Goal: Task Accomplishment & Management: Complete application form

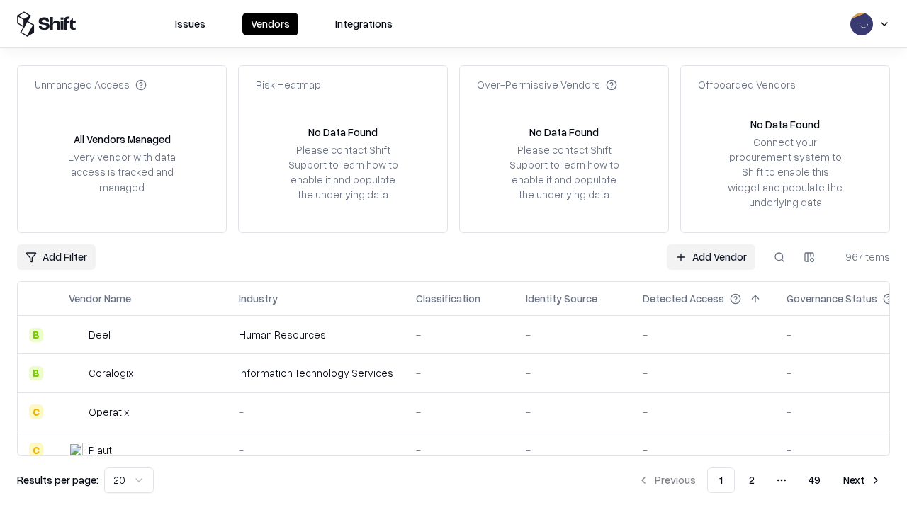
click at [711, 256] on link "Add Vendor" at bounding box center [711, 257] width 89 height 26
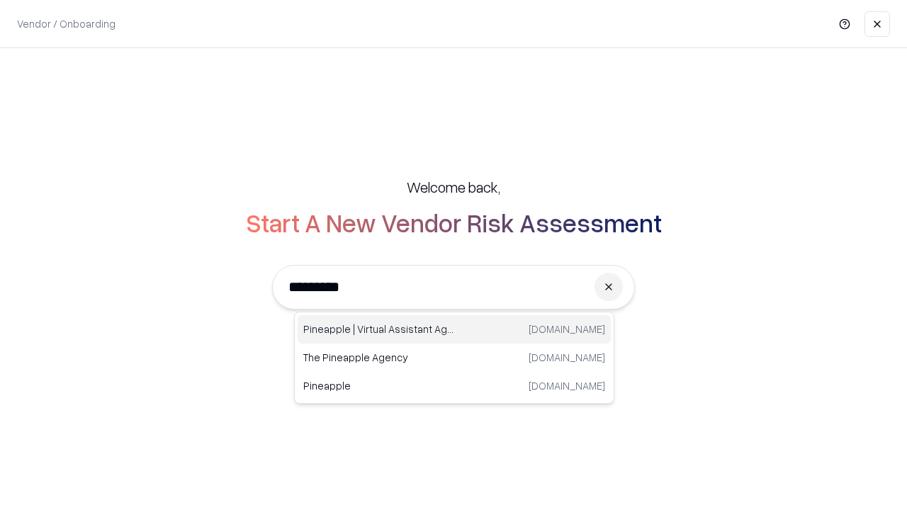
click at [454, 329] on div "Pineapple | Virtual Assistant Agency [DOMAIN_NAME]" at bounding box center [454, 329] width 313 height 28
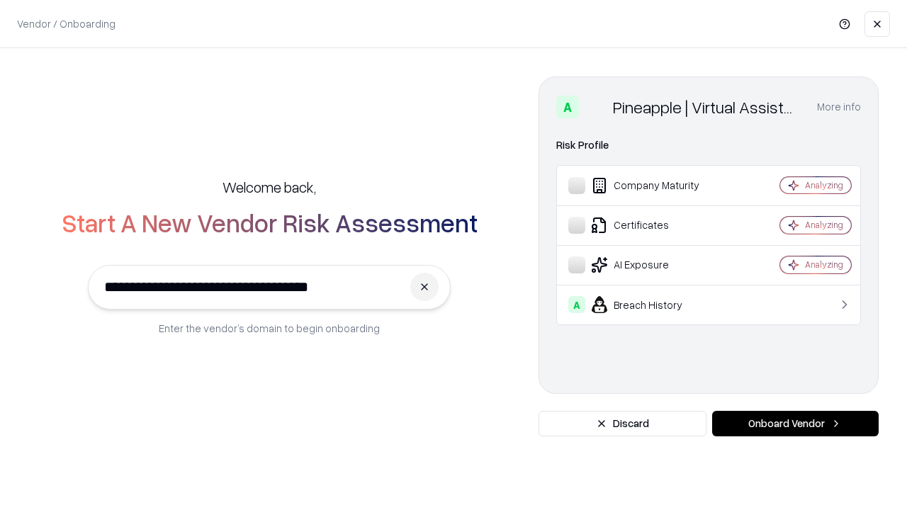
type input "**********"
click at [795, 424] on button "Onboard Vendor" at bounding box center [795, 424] width 166 height 26
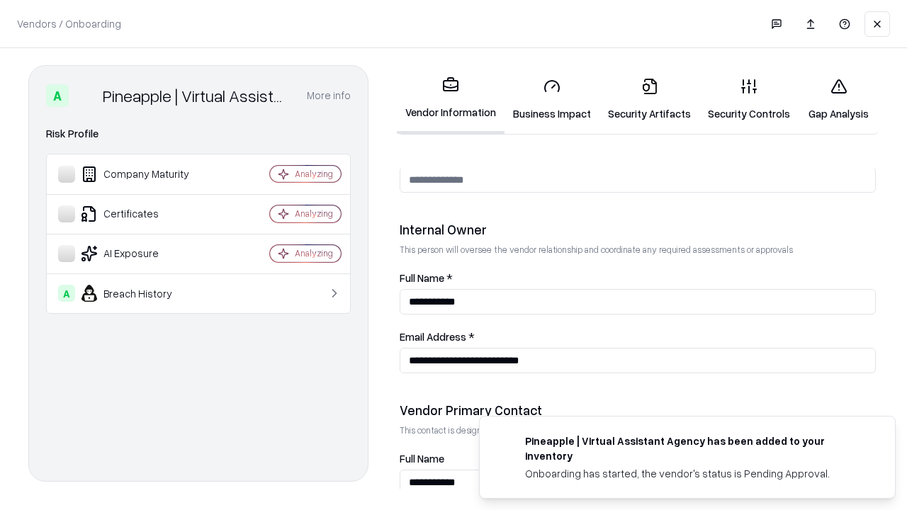
scroll to position [734, 0]
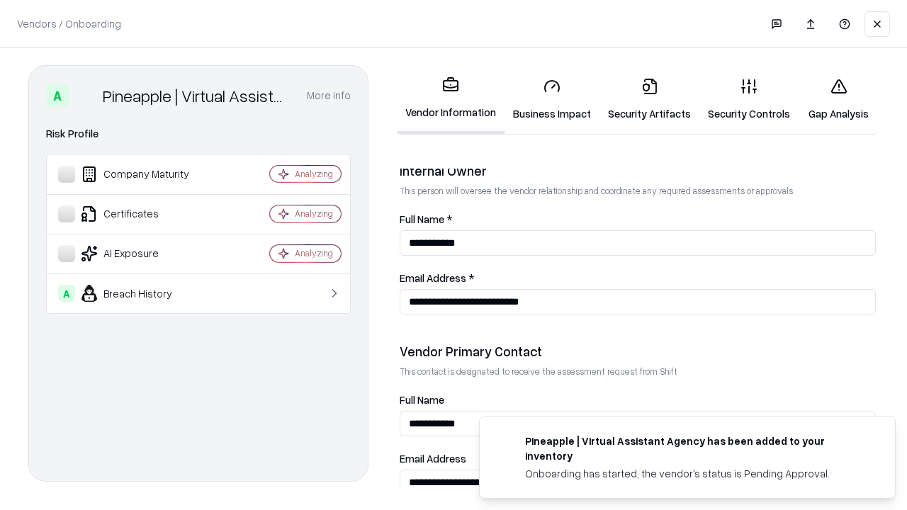
click at [552, 99] on link "Business Impact" at bounding box center [551, 100] width 95 height 66
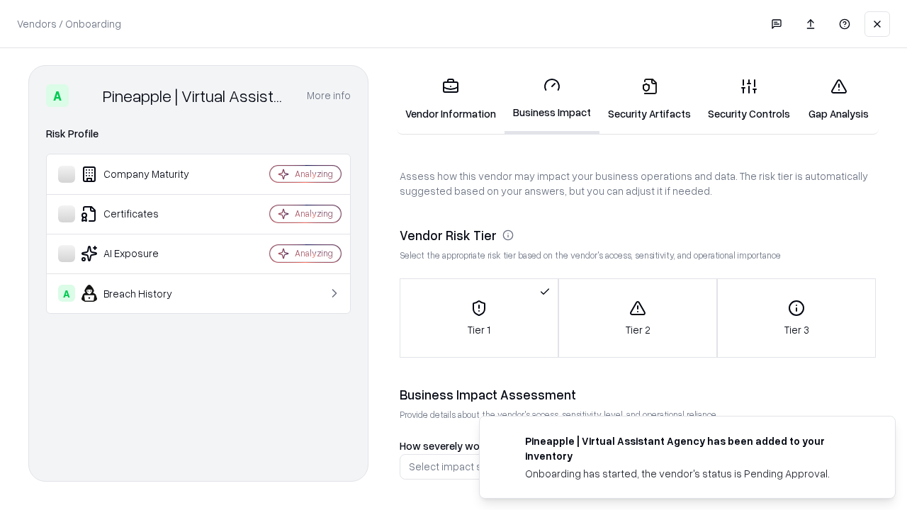
click at [649, 99] on link "Security Artifacts" at bounding box center [649, 100] width 100 height 66
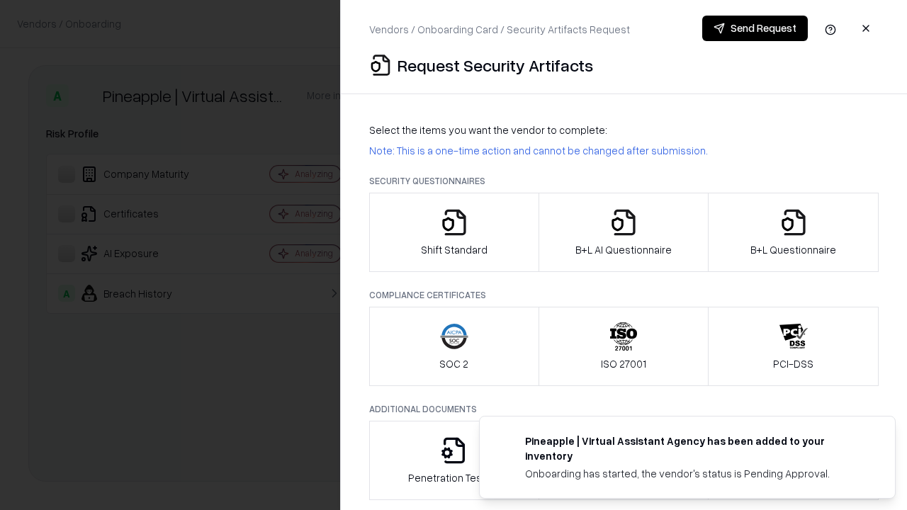
click at [453, 232] on icon "button" at bounding box center [454, 222] width 28 height 28
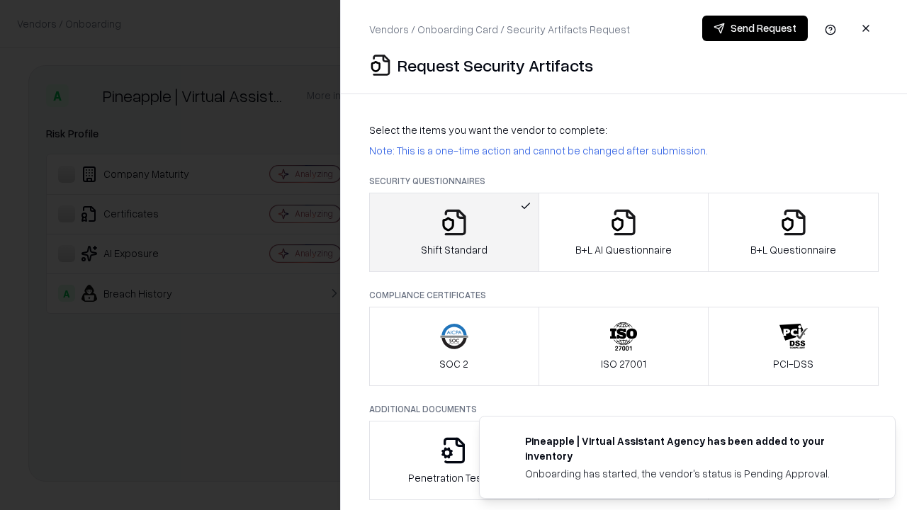
click at [754, 28] on button "Send Request" at bounding box center [755, 29] width 106 height 26
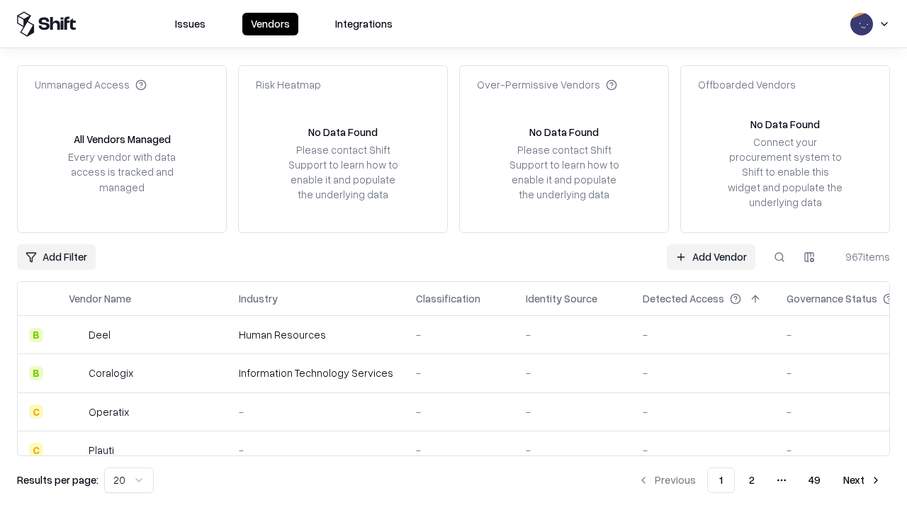
click at [779, 256] on button at bounding box center [779, 257] width 26 height 26
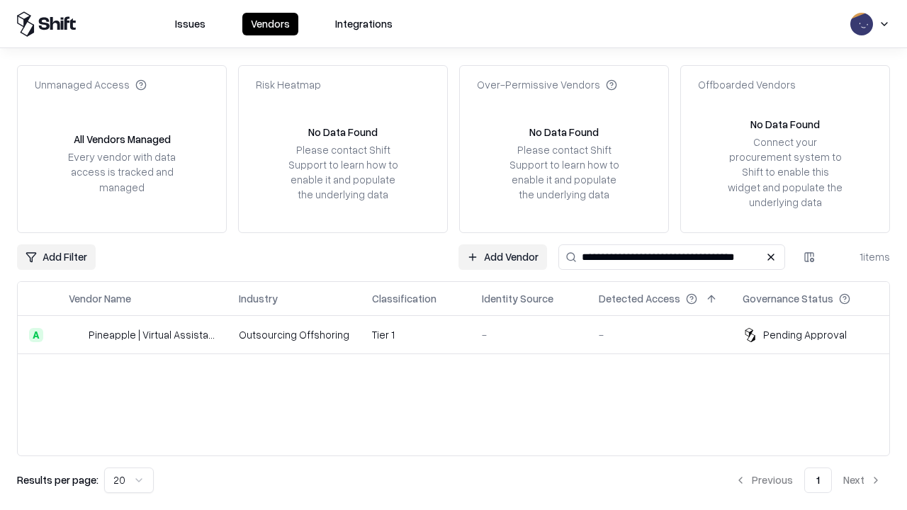
type input "**********"
click at [462, 334] on td "Tier 1" at bounding box center [416, 335] width 110 height 38
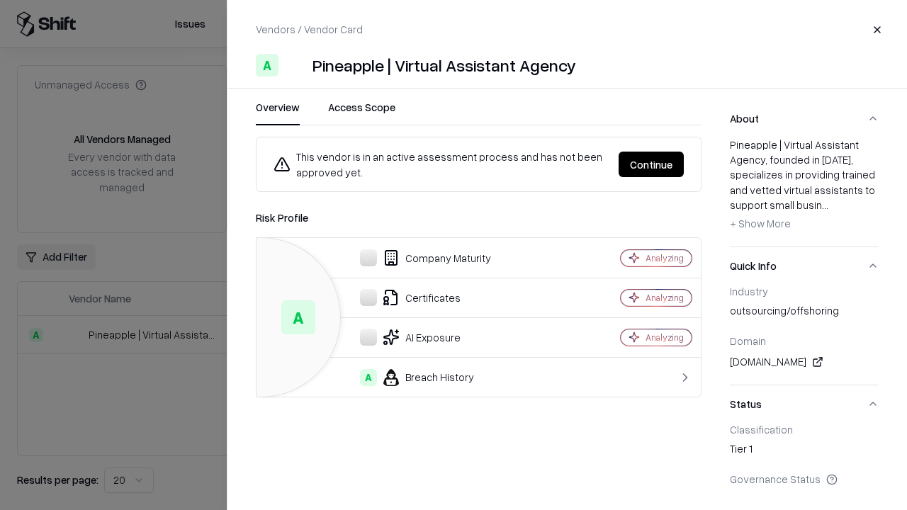
click at [651, 164] on button "Continue" at bounding box center [650, 165] width 65 height 26
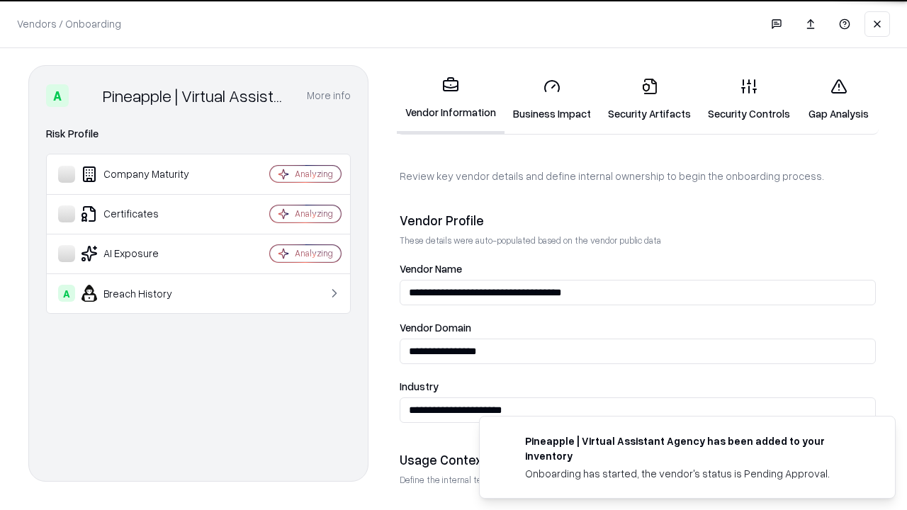
click at [649, 99] on link "Security Artifacts" at bounding box center [649, 100] width 100 height 66
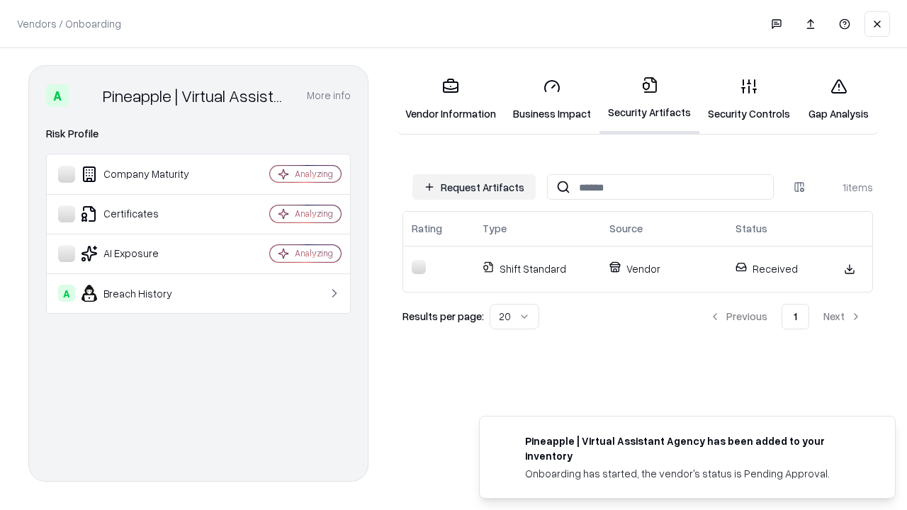
click at [838, 99] on link "Gap Analysis" at bounding box center [838, 100] width 80 height 66
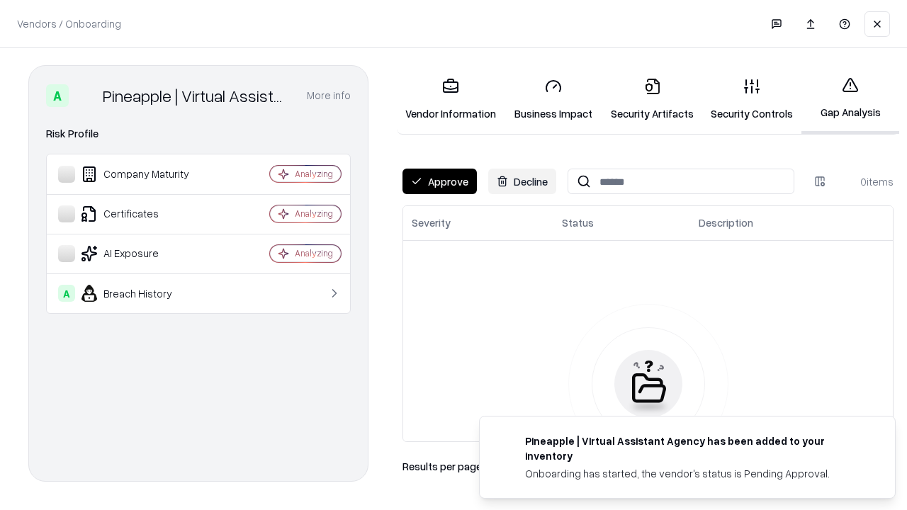
click at [439, 181] on button "Approve" at bounding box center [439, 182] width 74 height 26
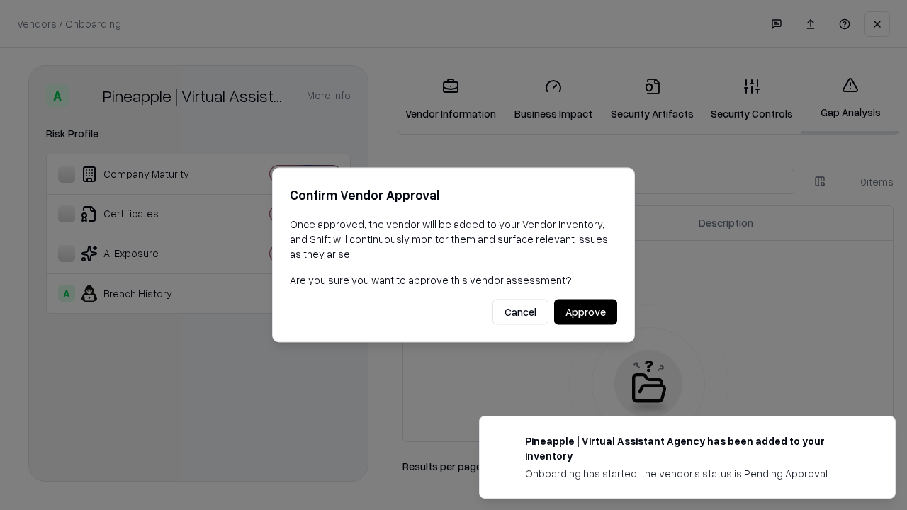
click at [585, 312] on button "Approve" at bounding box center [585, 313] width 63 height 26
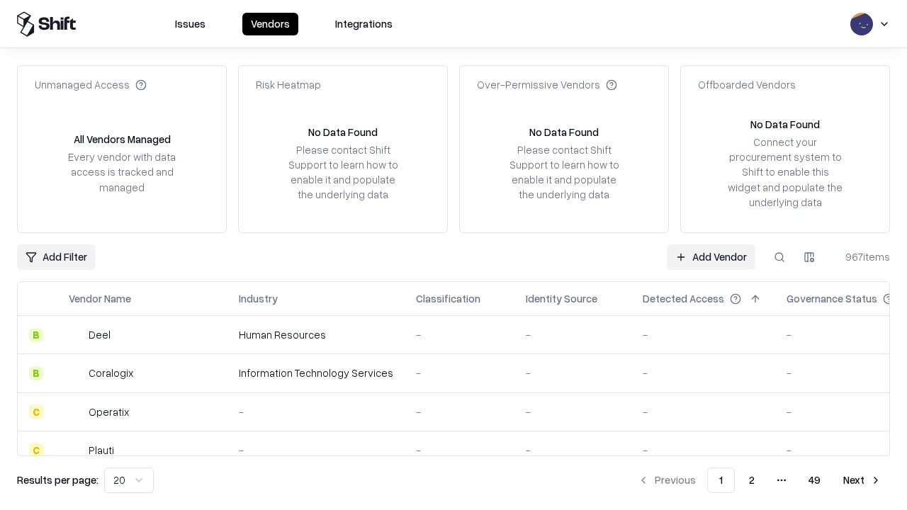
type input "**********"
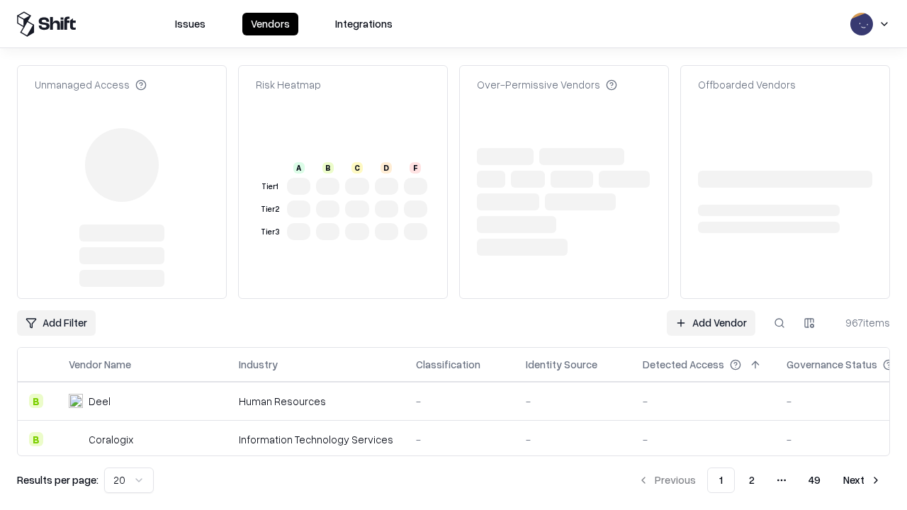
click at [711, 310] on link "Add Vendor" at bounding box center [711, 323] width 89 height 26
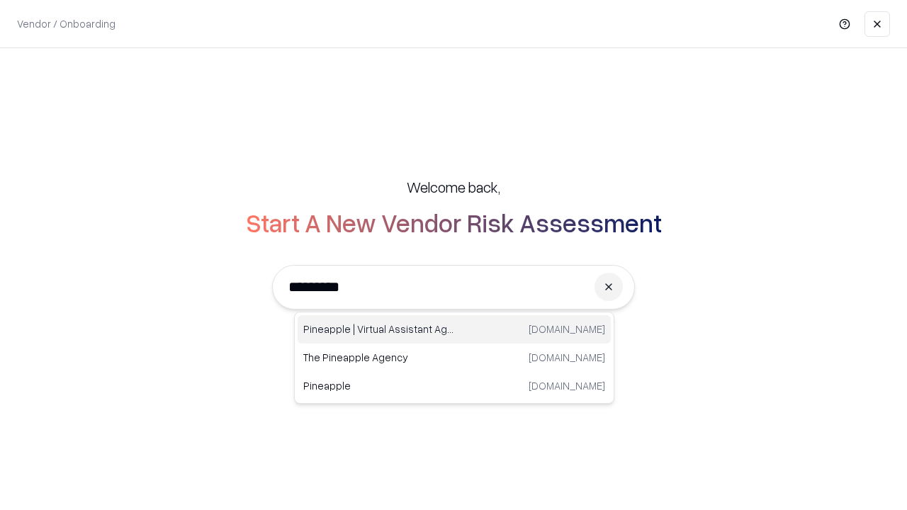
click at [454, 329] on div "Pineapple | Virtual Assistant Agency [DOMAIN_NAME]" at bounding box center [454, 329] width 313 height 28
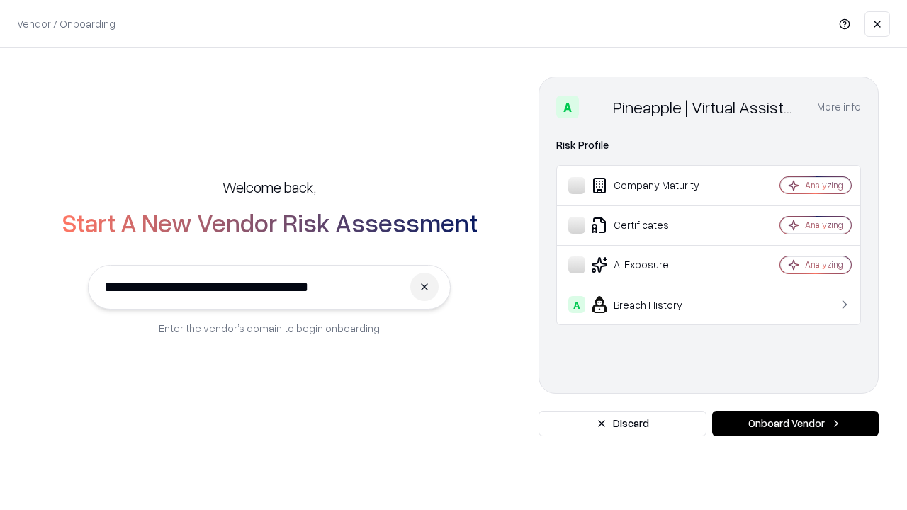
type input "**********"
click at [795, 424] on button "Onboard Vendor" at bounding box center [795, 424] width 166 height 26
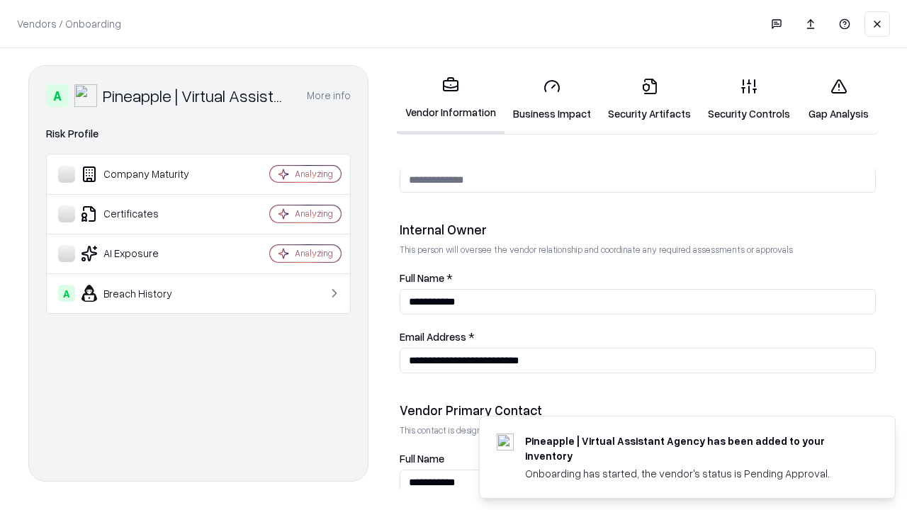
scroll to position [734, 0]
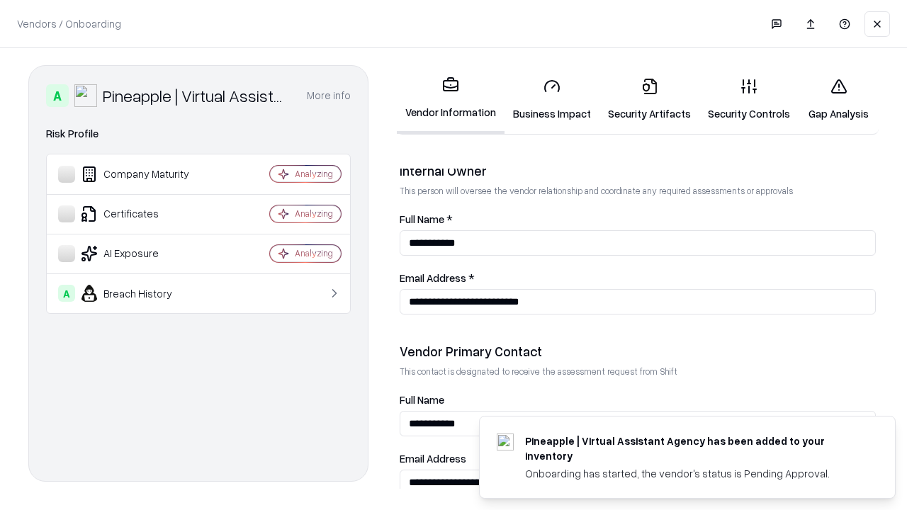
click at [838, 99] on link "Gap Analysis" at bounding box center [838, 100] width 80 height 66
